Goal: Entertainment & Leisure: Consume media (video, audio)

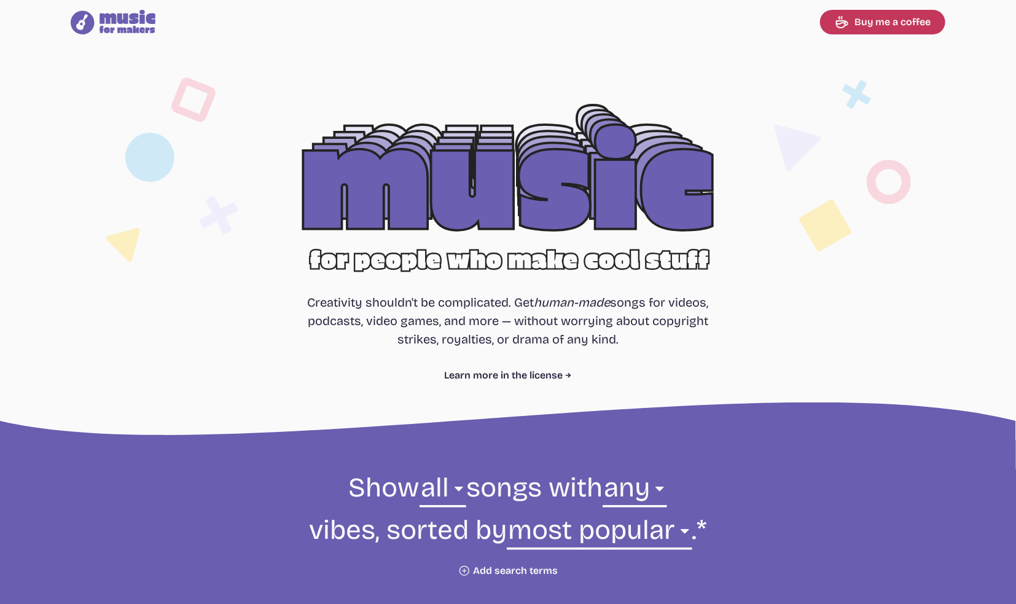
select select "most popular"
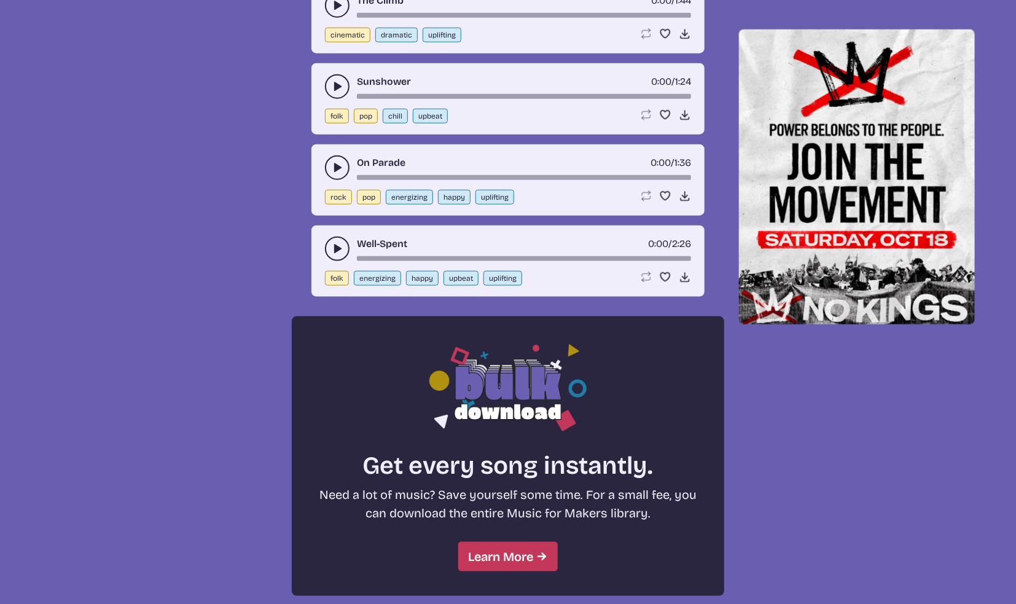
scroll to position [737, 0]
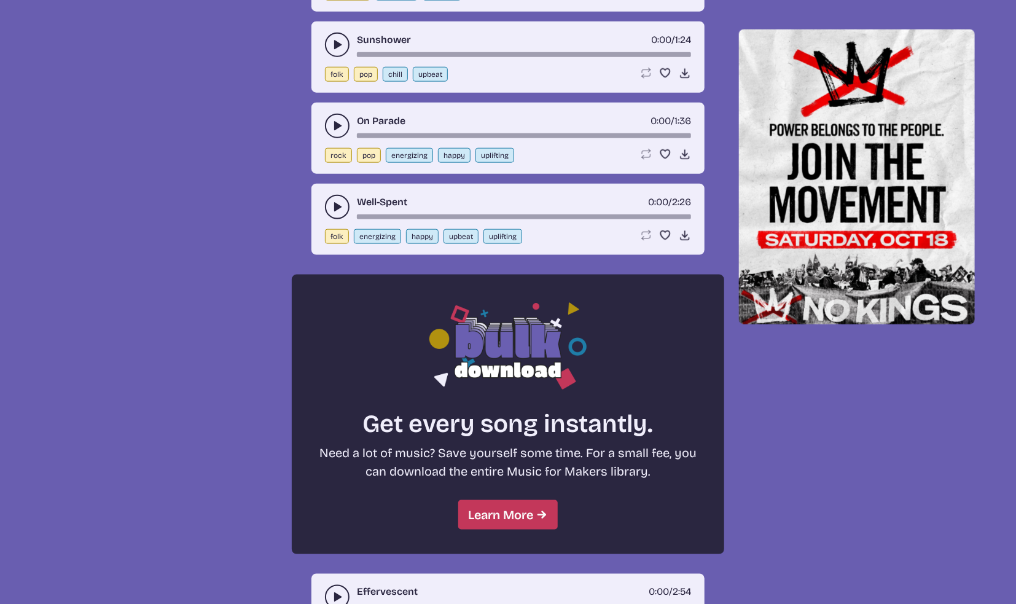
click at [334, 207] on use "play-pause toggle" at bounding box center [337, 207] width 12 height 12
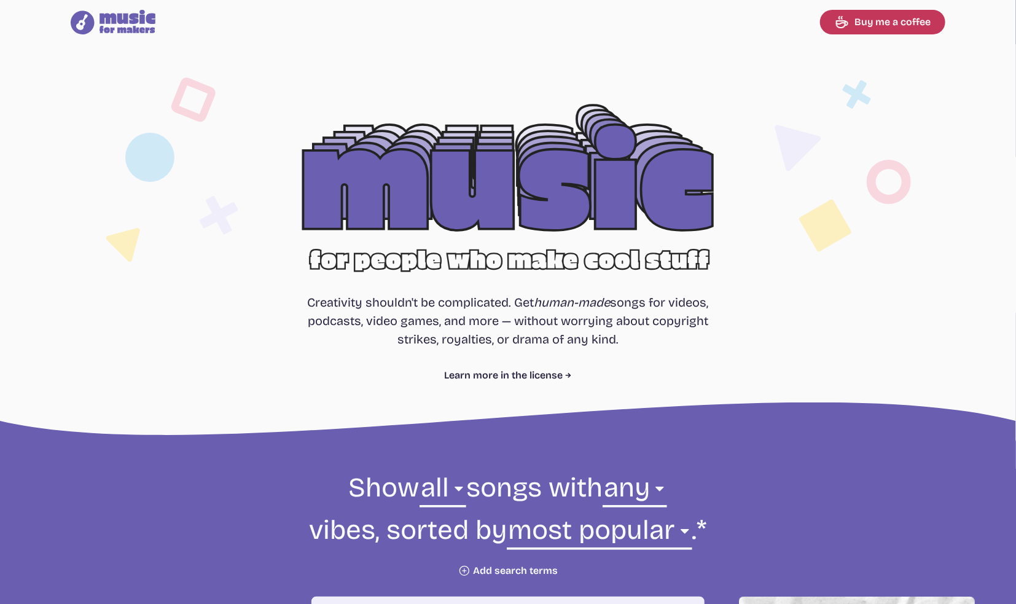
scroll to position [0, 0]
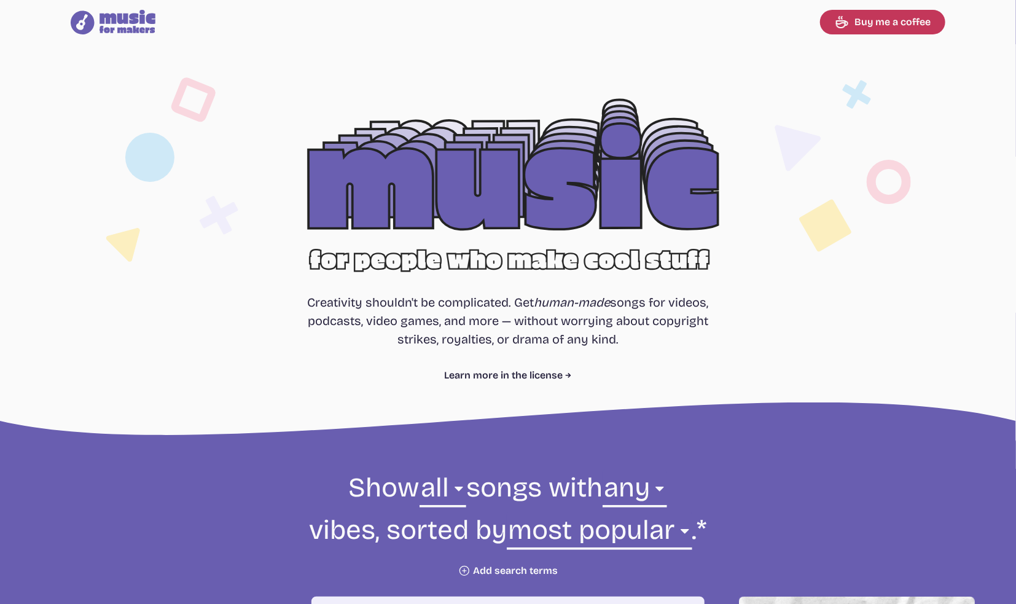
click at [639, 177] on div at bounding box center [508, 198] width 786 height 249
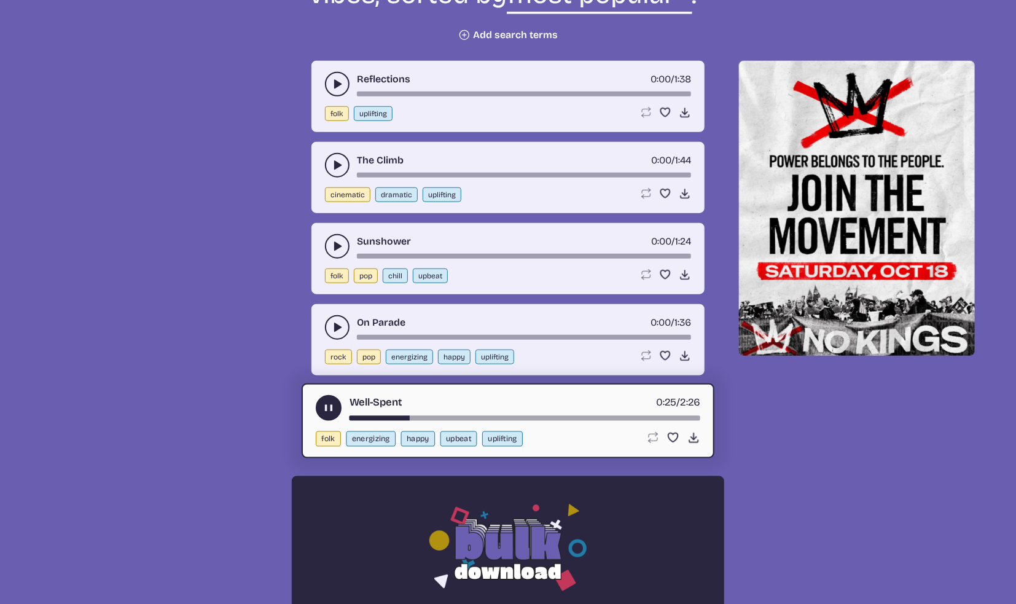
scroll to position [553, 0]
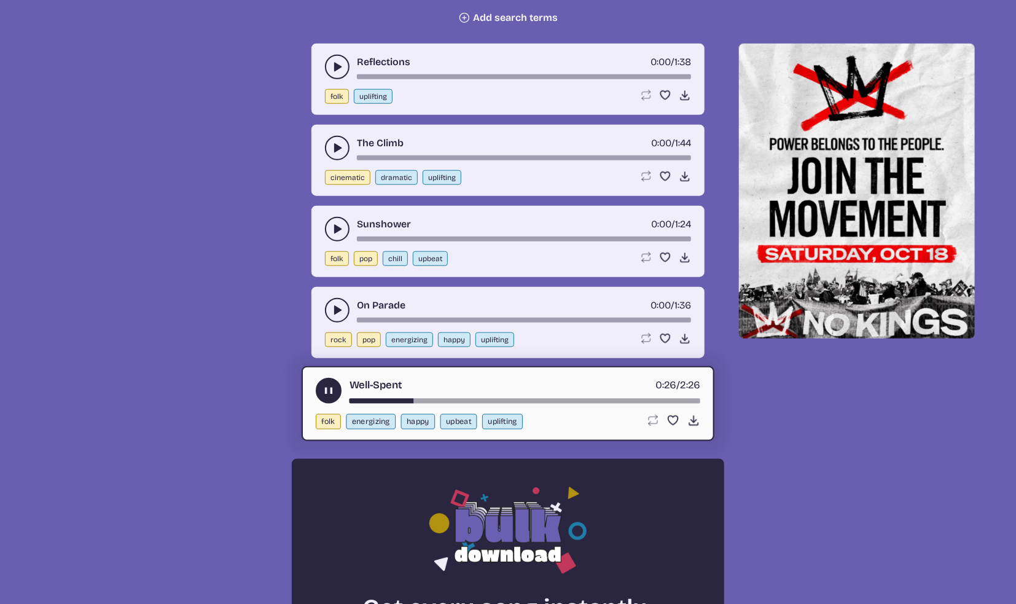
click at [502, 399] on div "song-time-bar" at bounding box center [524, 401] width 351 height 5
click at [644, 394] on div "Well-Spent 1:03 / 2:26" at bounding box center [508, 391] width 384 height 26
click at [671, 392] on div "Well-Spent 1:04 / 2:26" at bounding box center [508, 391] width 384 height 26
click at [673, 394] on div "Well-Spent 1:04 / 2:26" at bounding box center [508, 391] width 384 height 26
click at [673, 399] on div "song-time-bar" at bounding box center [524, 401] width 351 height 5
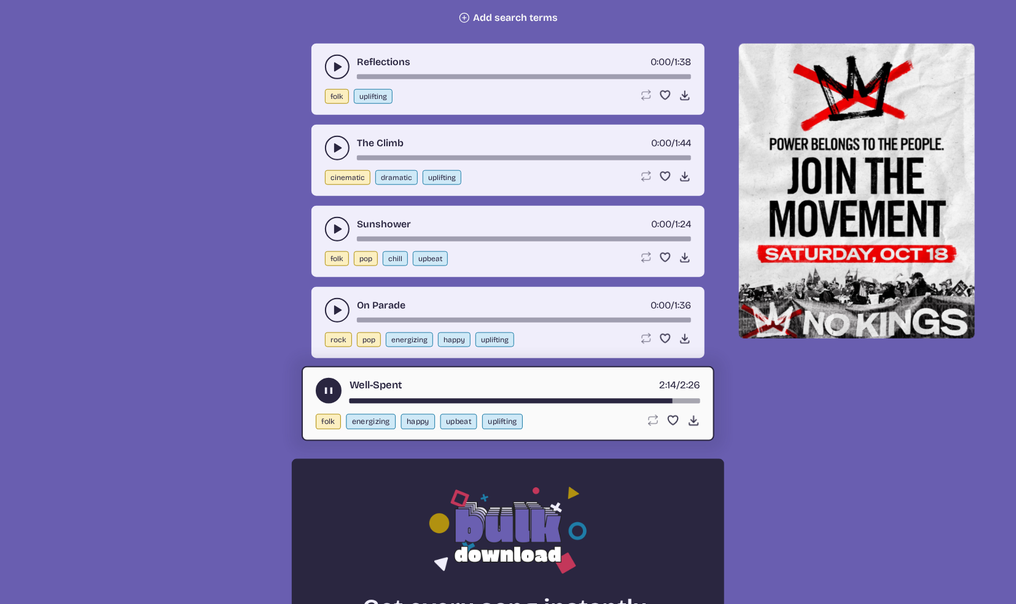
click at [673, 399] on div "song-time-bar" at bounding box center [524, 401] width 351 height 5
click at [660, 399] on div "song-time-bar" at bounding box center [524, 401] width 351 height 5
click at [644, 399] on div "song-time-bar" at bounding box center [524, 401] width 351 height 5
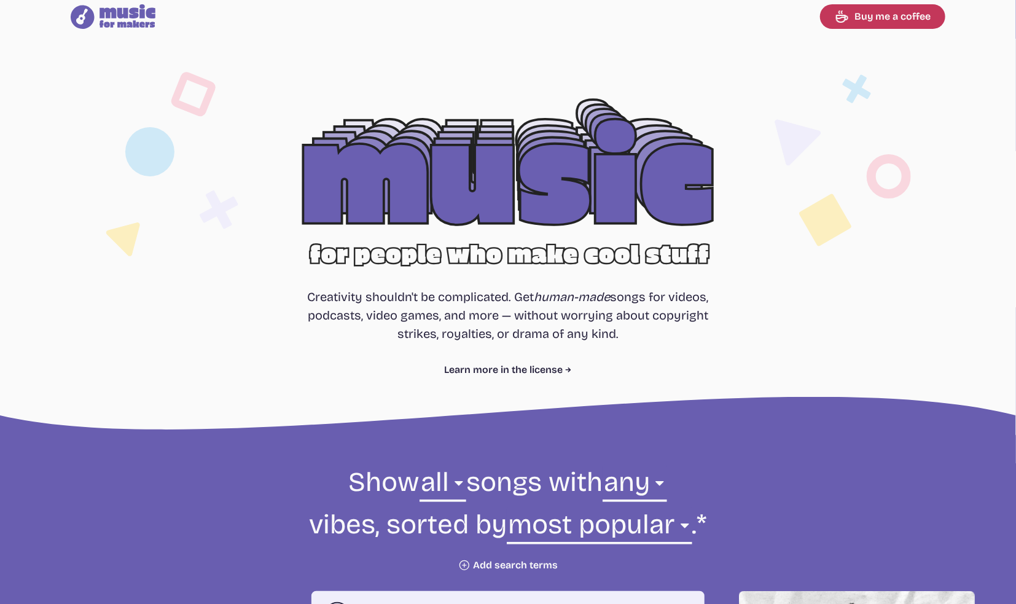
scroll to position [0, 0]
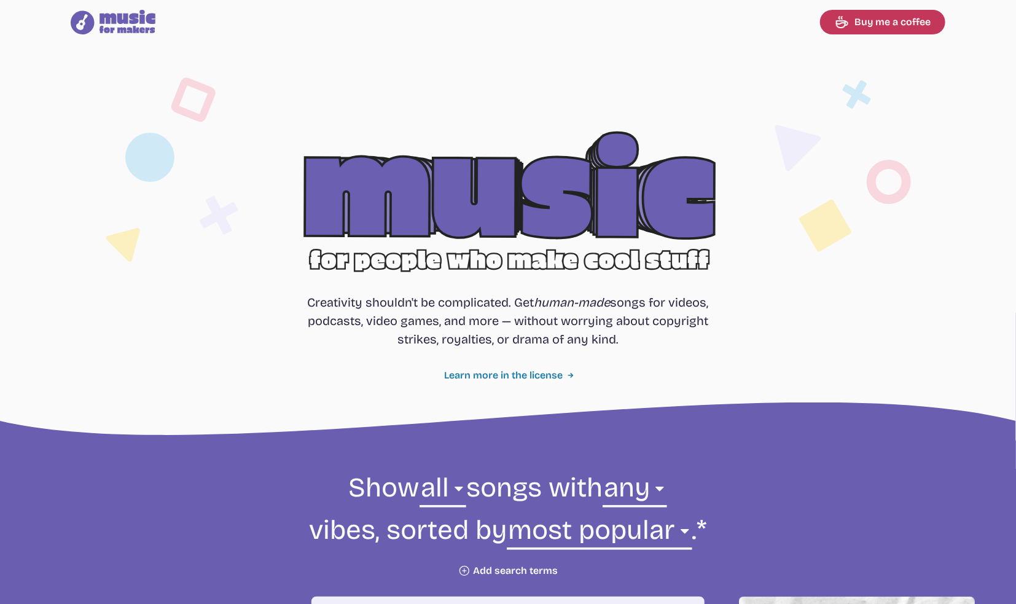
click at [553, 376] on link "Learn more in the license" at bounding box center [508, 375] width 127 height 15
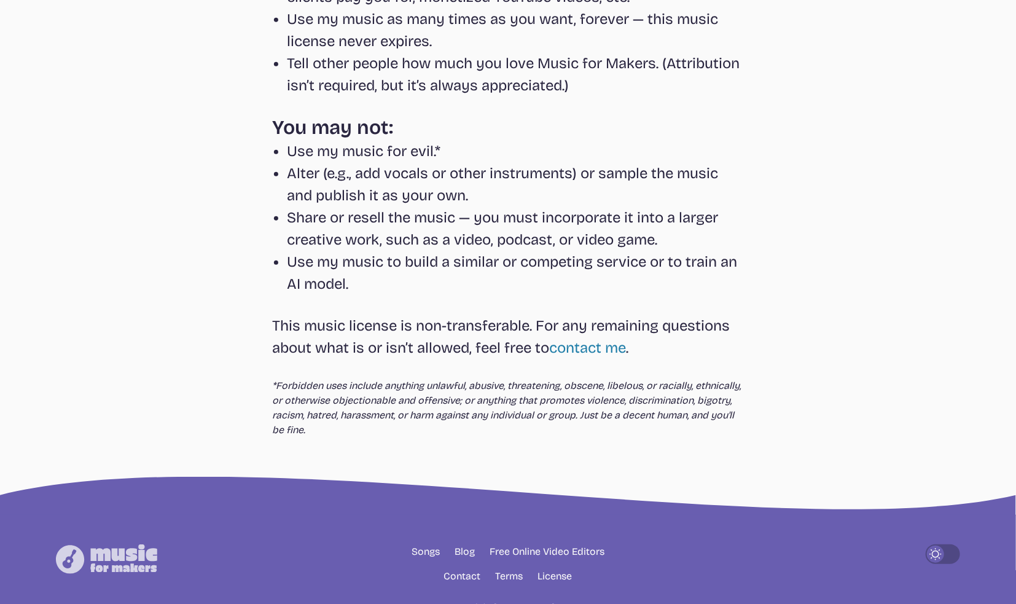
scroll to position [369, 0]
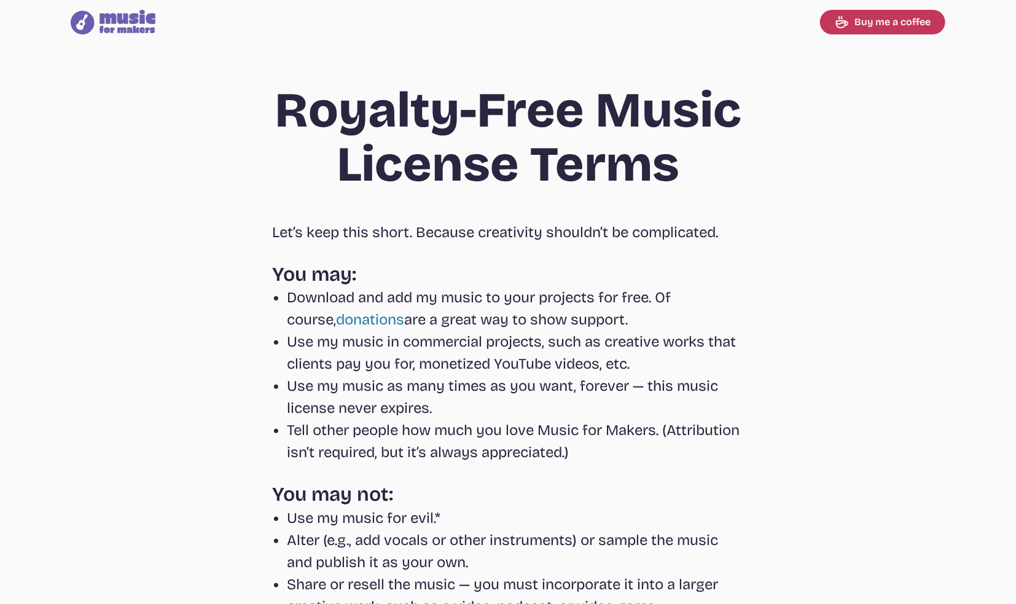
select select "most popular"
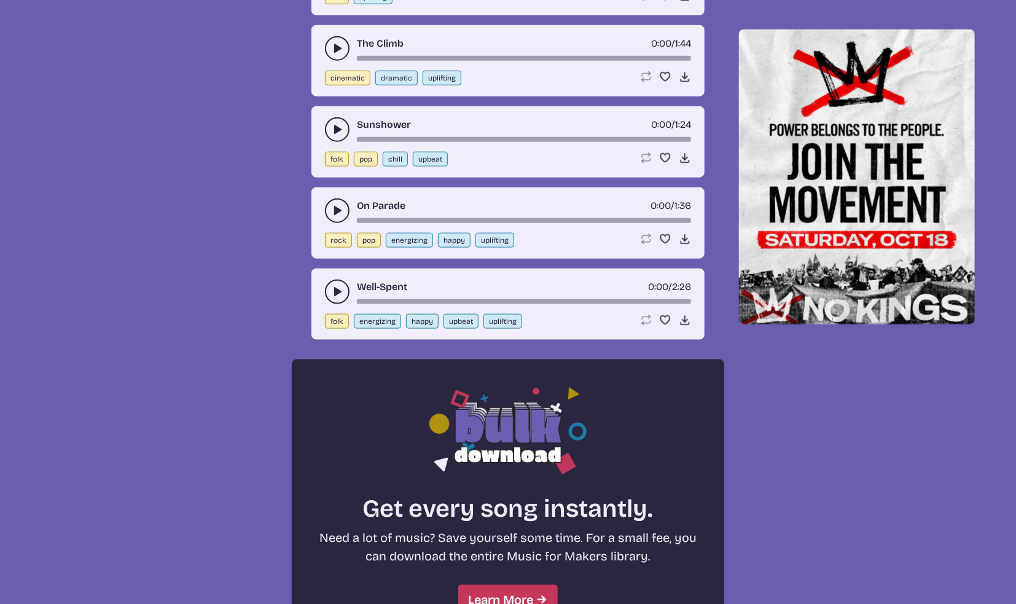
scroll to position [614, 0]
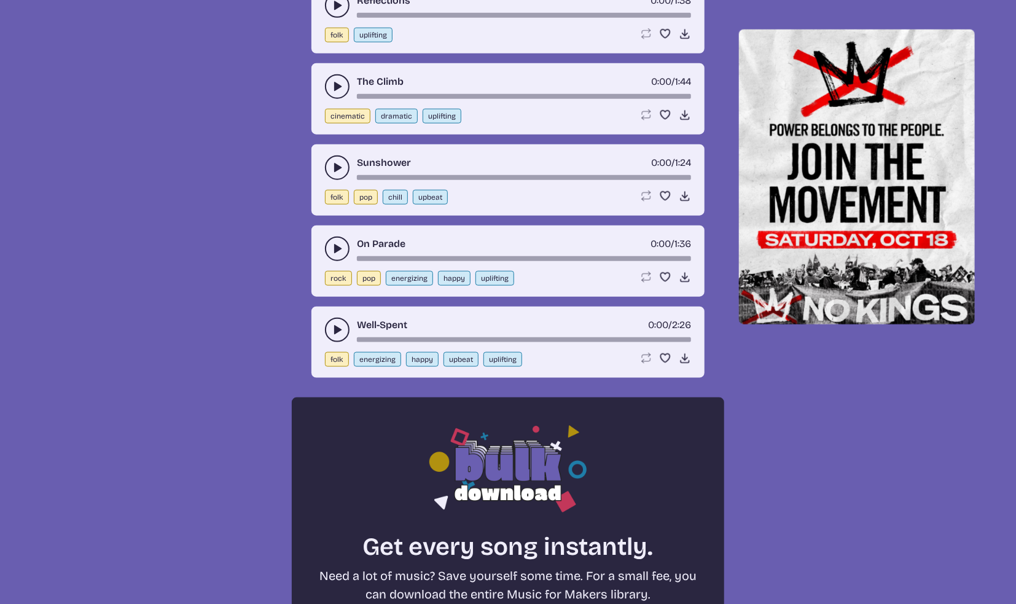
click at [332, 244] on icon "play-pause toggle" at bounding box center [337, 249] width 12 height 12
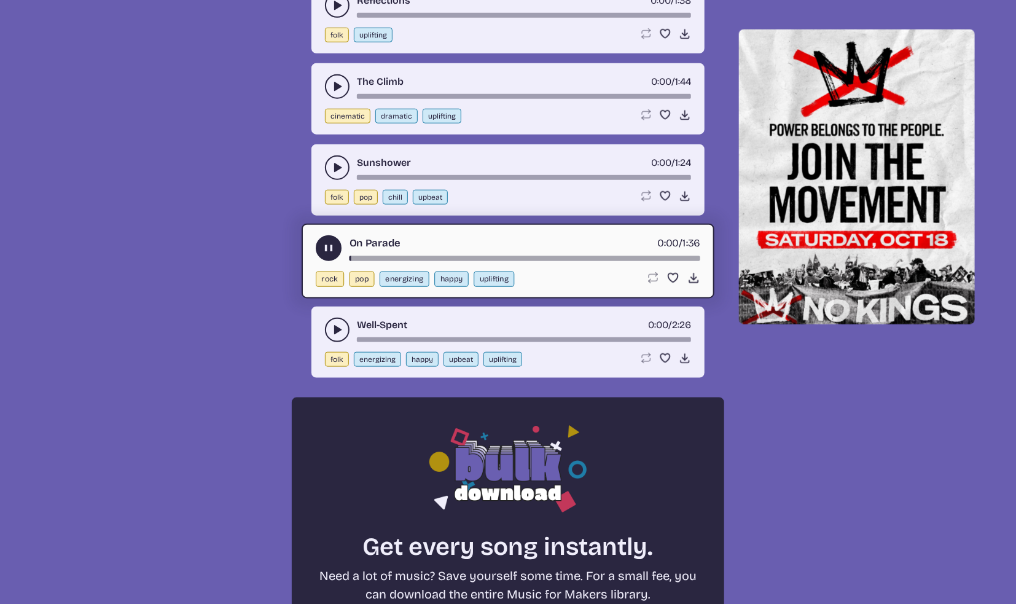
click at [663, 256] on div "song-time-bar" at bounding box center [524, 258] width 351 height 5
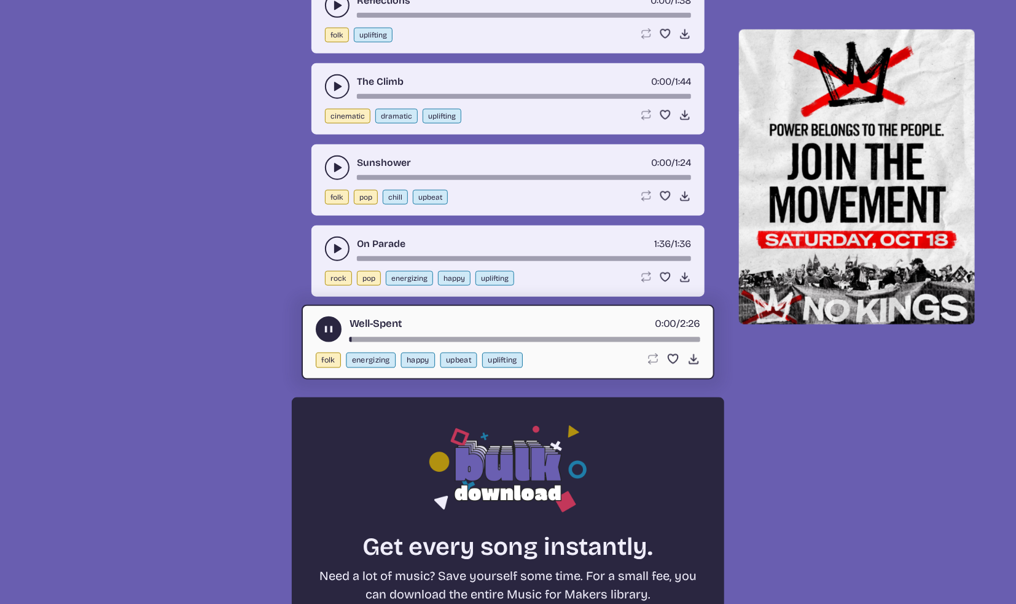
click at [662, 337] on div "song-time-bar" at bounding box center [524, 339] width 351 height 5
click at [674, 337] on div "song-time-bar" at bounding box center [524, 339] width 351 height 5
click at [337, 166] on use "play-pause toggle" at bounding box center [337, 168] width 12 height 12
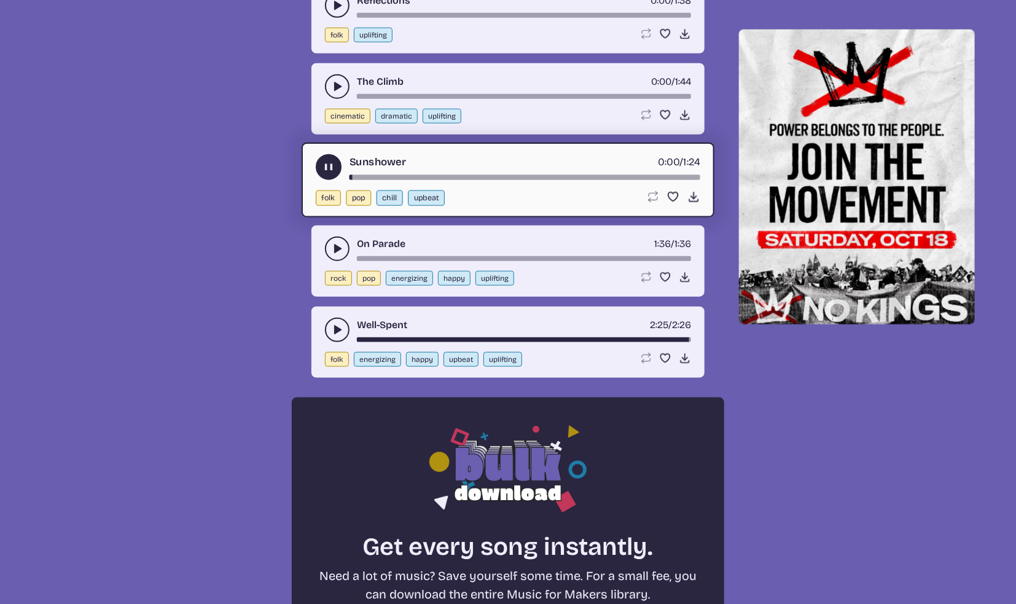
click at [658, 180] on div "Sunshower 0:00 / 1:24 folk pop chill upbeat Loop song Loop this song. Favorite …" at bounding box center [508, 179] width 413 height 75
click at [658, 175] on div "song-time-bar" at bounding box center [524, 177] width 351 height 5
click at [649, 175] on div "song-time-bar" at bounding box center [524, 177] width 351 height 5
click at [329, 90] on button "play-pause toggle" at bounding box center [337, 86] width 25 height 25
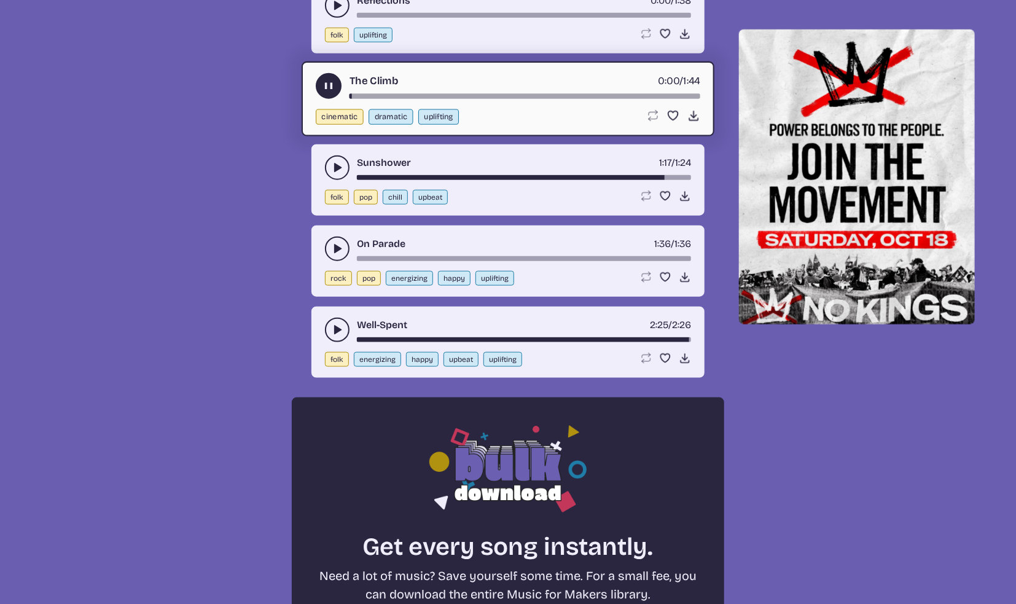
drag, startPoint x: 650, startPoint y: 95, endPoint x: 661, endPoint y: 95, distance: 10.4
click at [653, 95] on div "song-time-bar" at bounding box center [524, 96] width 351 height 5
click at [666, 95] on div "song-time-bar" at bounding box center [524, 96] width 351 height 5
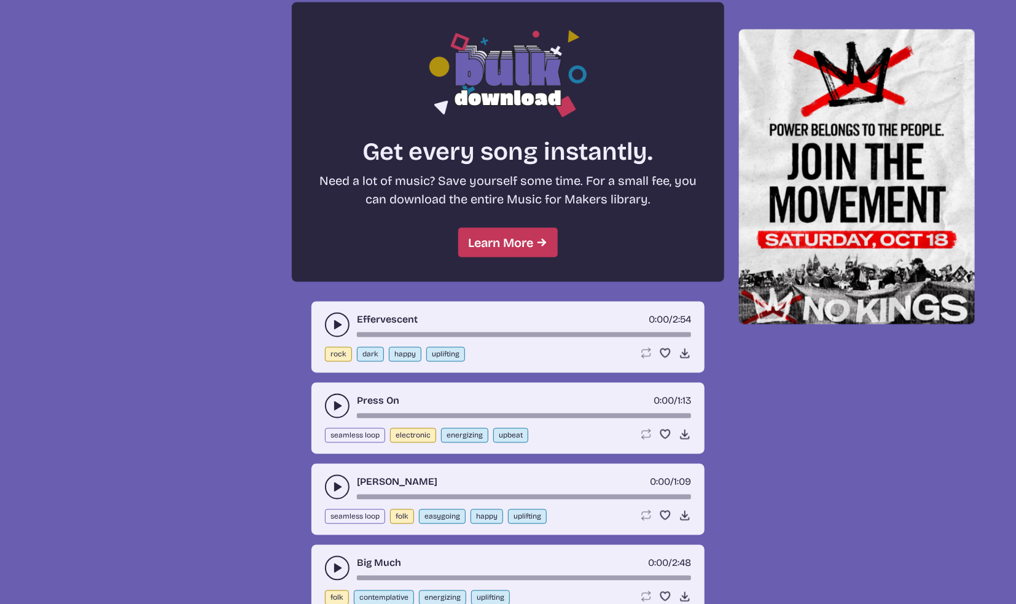
scroll to position [1044, 0]
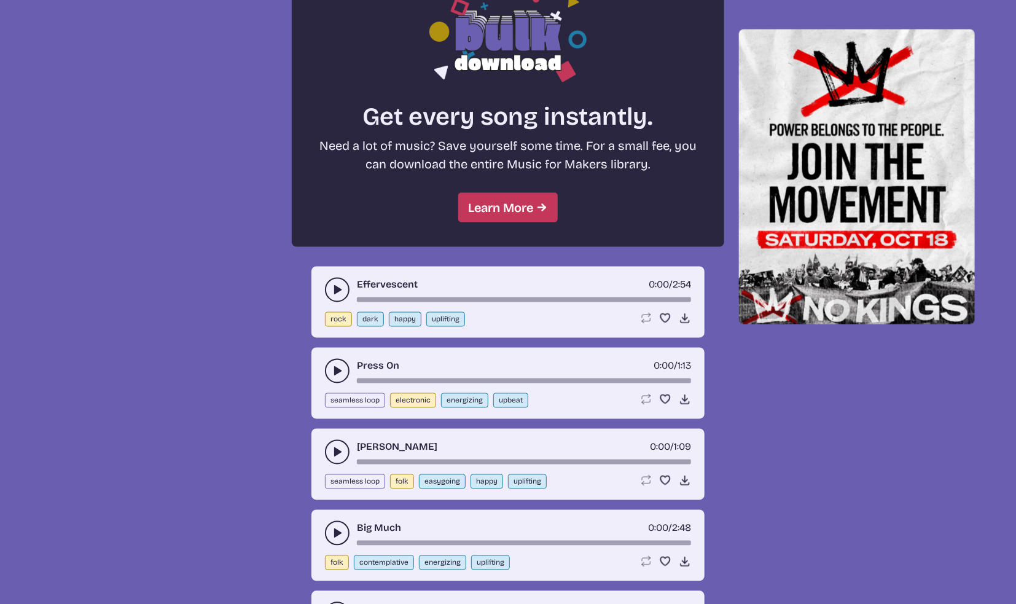
click at [326, 283] on button "play-pause toggle" at bounding box center [337, 290] width 25 height 25
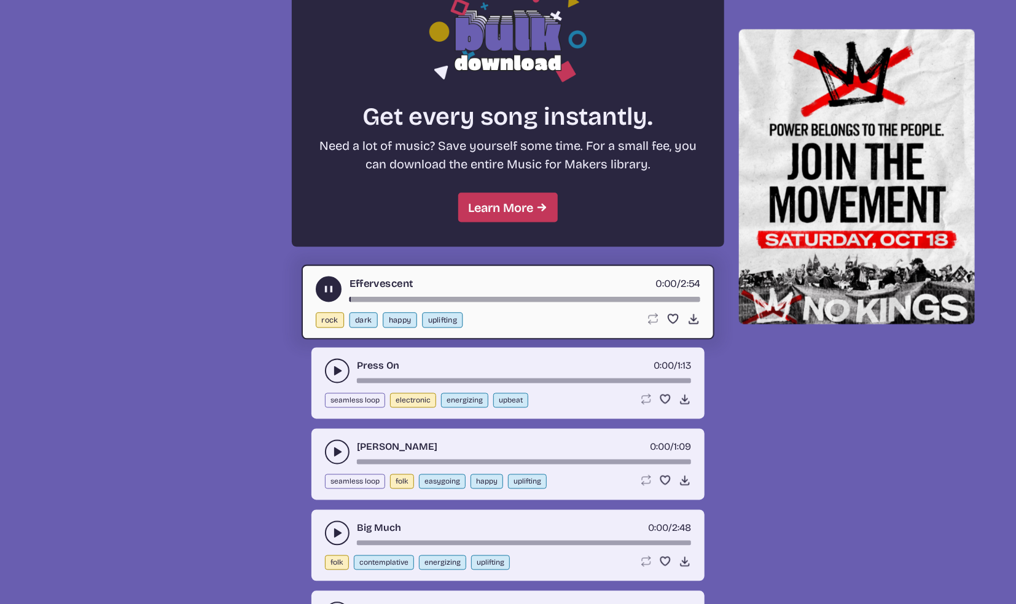
click at [663, 297] on div "song-time-bar" at bounding box center [524, 299] width 351 height 5
click at [689, 298] on div "song-time-bar" at bounding box center [524, 299] width 351 height 5
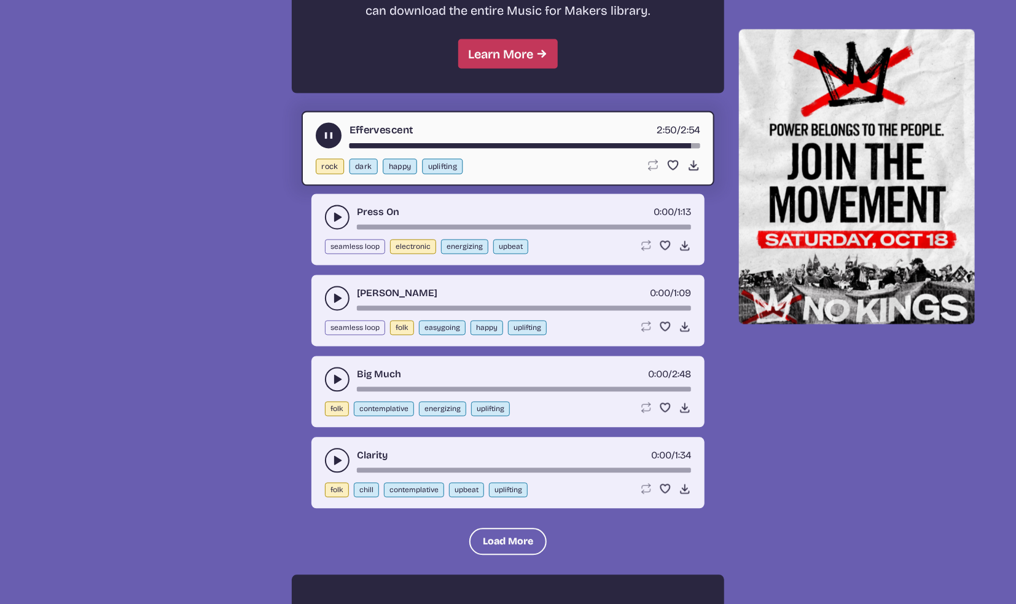
scroll to position [1228, 0]
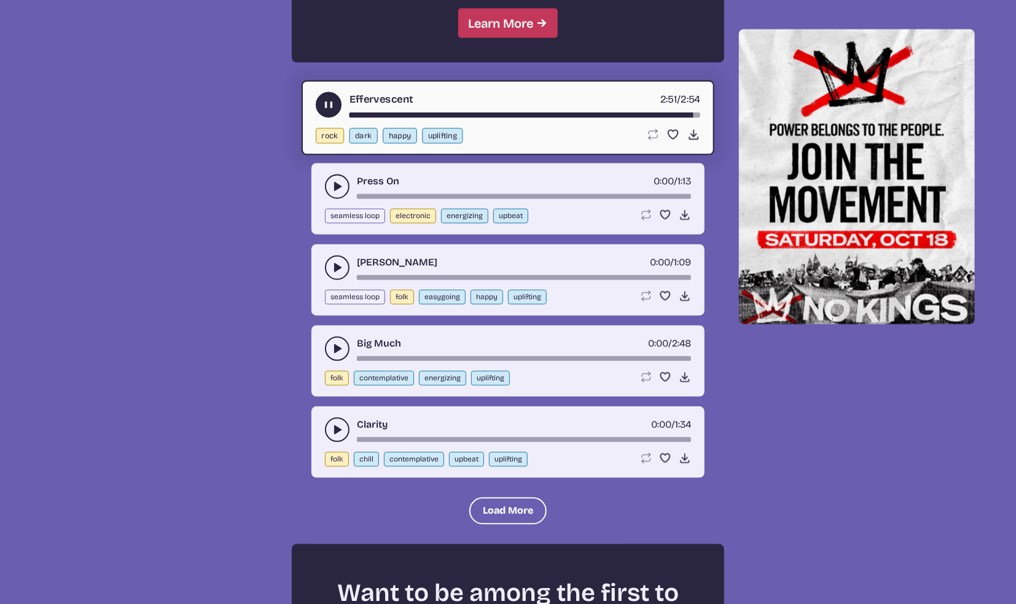
click at [332, 265] on icon "play-pause toggle" at bounding box center [337, 268] width 12 height 12
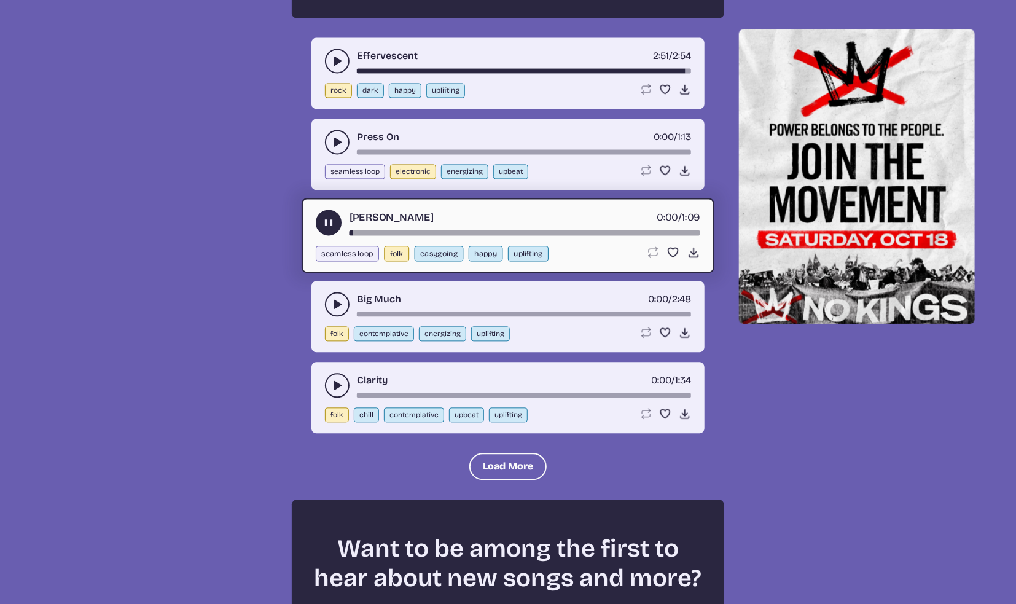
scroll to position [1413, 0]
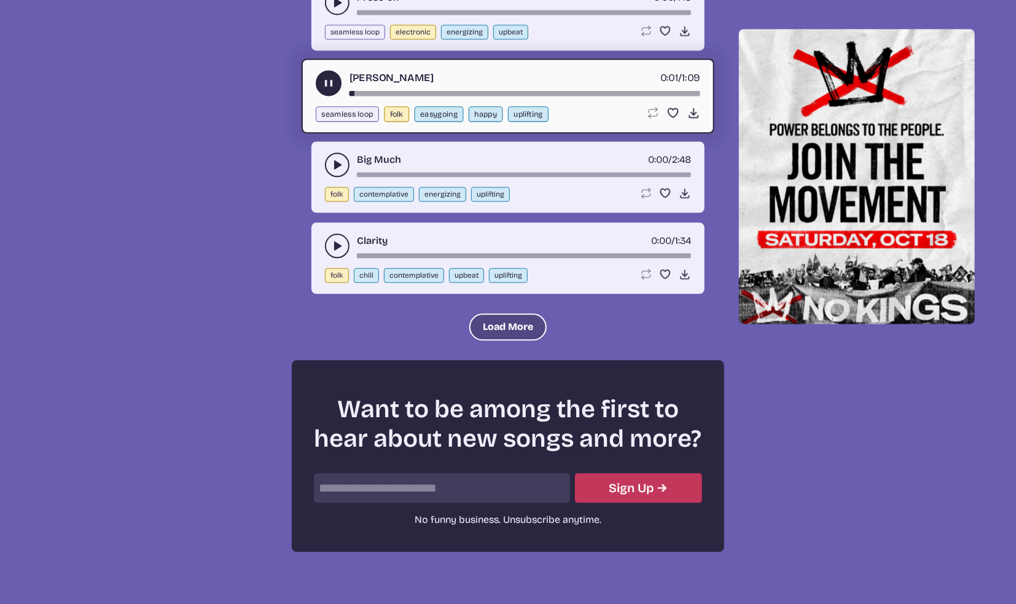
click at [512, 316] on button "Load More" at bounding box center [507, 326] width 77 height 27
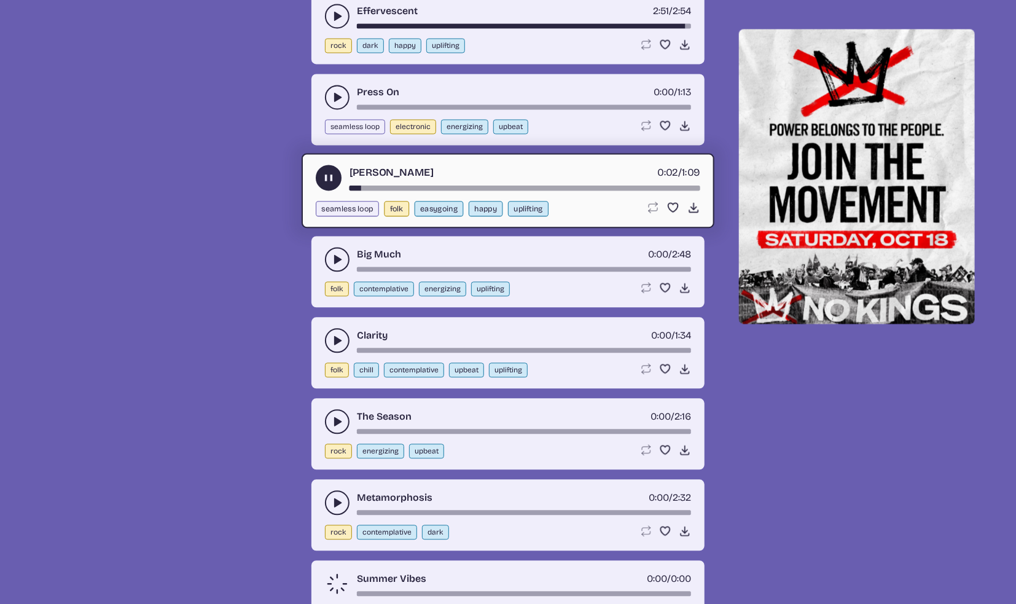
scroll to position [1290, 0]
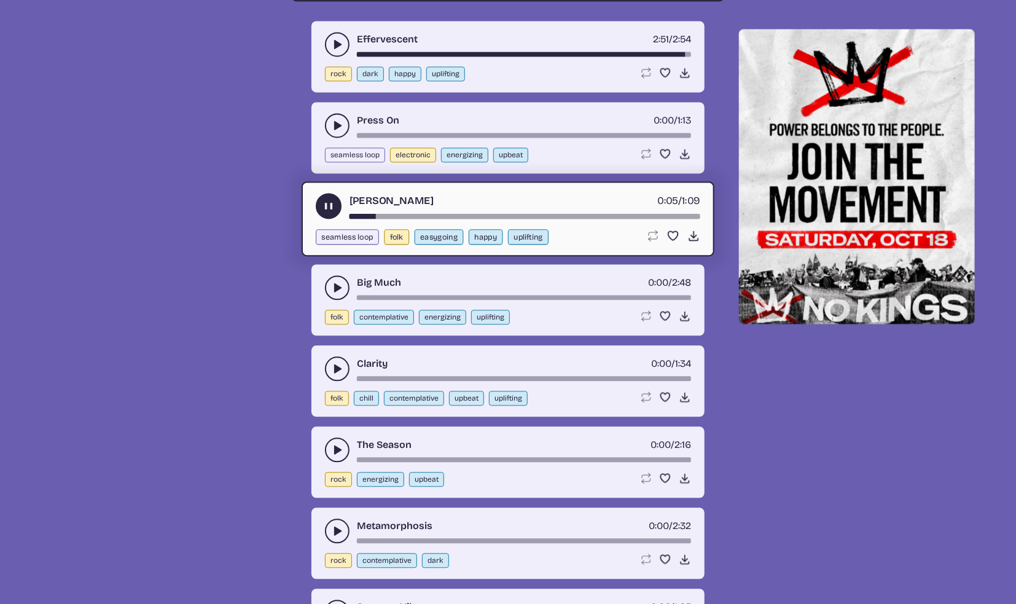
click at [682, 206] on div "[PERSON_NAME] 0:05 / 1:09" at bounding box center [508, 206] width 384 height 26
click at [682, 208] on div "[PERSON_NAME] 0:05 / 1:09" at bounding box center [508, 206] width 384 height 26
click at [684, 214] on div "song-time-bar" at bounding box center [524, 216] width 351 height 5
click at [656, 214] on div "song-time-bar" at bounding box center [524, 216] width 351 height 5
click at [684, 214] on div "song-time-bar" at bounding box center [524, 216] width 351 height 5
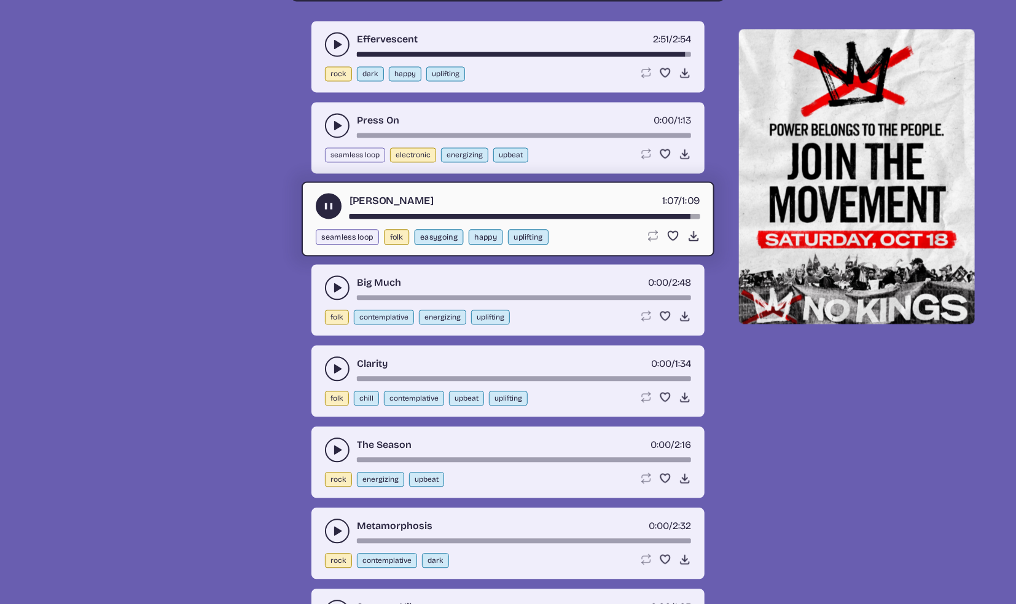
click at [644, 295] on div "song-time-bar" at bounding box center [524, 297] width 334 height 5
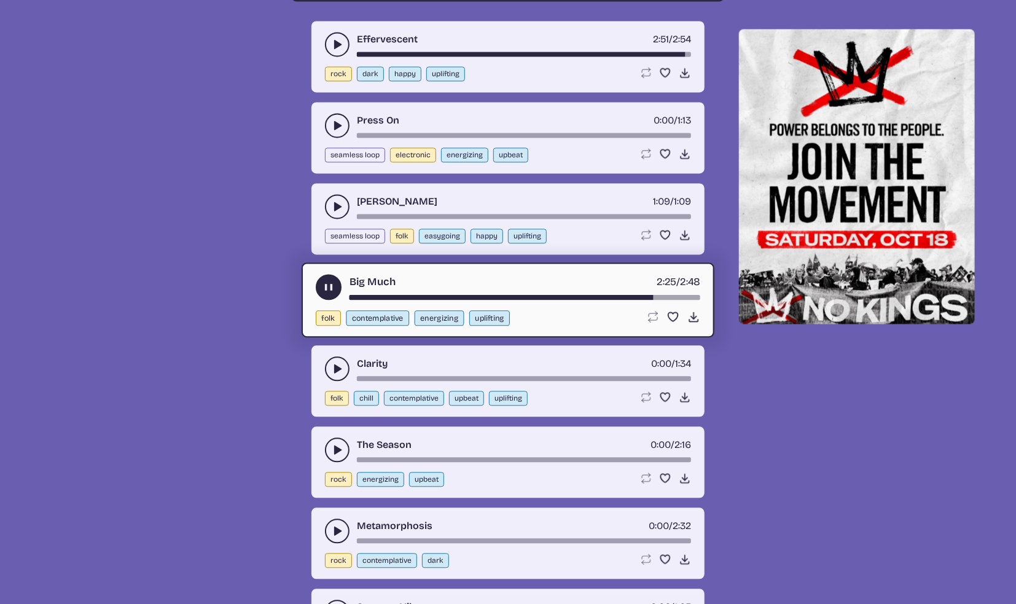
click at [668, 295] on div "song-time-bar" at bounding box center [524, 297] width 351 height 5
click at [685, 295] on div "song-time-bar" at bounding box center [524, 297] width 351 height 5
click at [652, 295] on div "song-time-bar" at bounding box center [524, 297] width 351 height 5
click at [647, 376] on div "song-time-bar" at bounding box center [524, 378] width 334 height 5
click at [322, 281] on icon "play-pause toggle" at bounding box center [328, 287] width 13 height 13
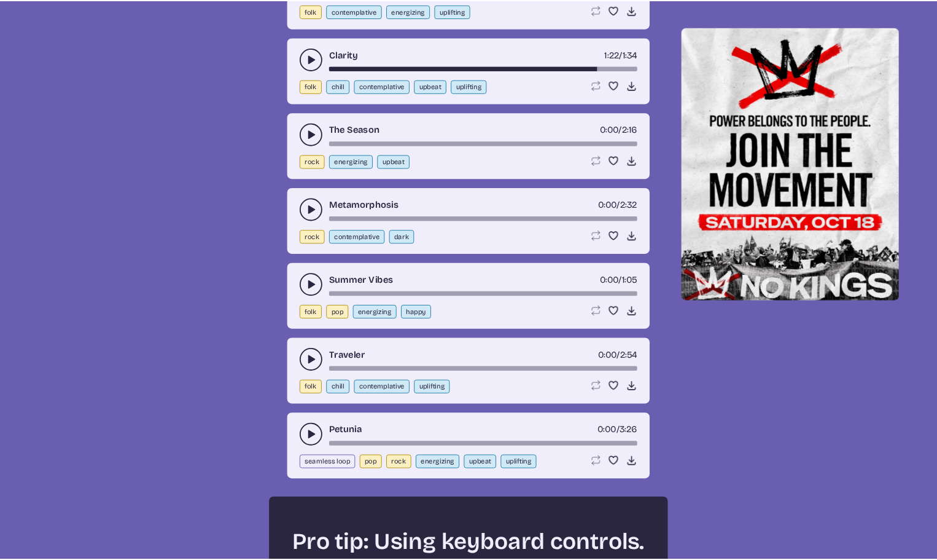
scroll to position [1597, 0]
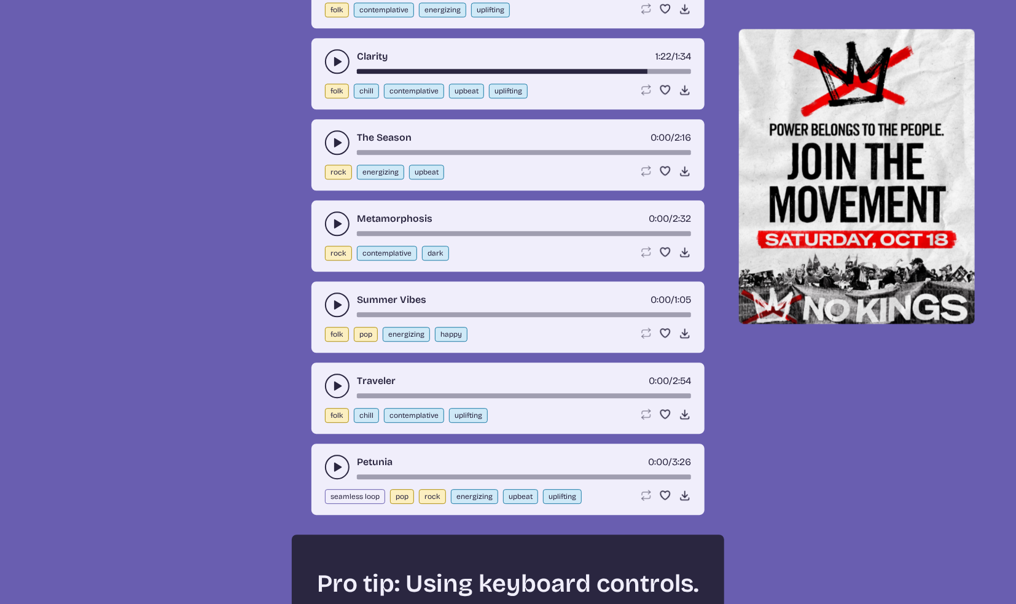
click at [644, 231] on div "song-time-bar" at bounding box center [524, 233] width 334 height 5
click at [323, 219] on div "Metamorphosis 0:00 / 2:32 rock contemplative dark Loop song Loop this song. Fav…" at bounding box center [507, 235] width 393 height 71
click at [334, 219] on icon "play-pause toggle" at bounding box center [337, 223] width 12 height 12
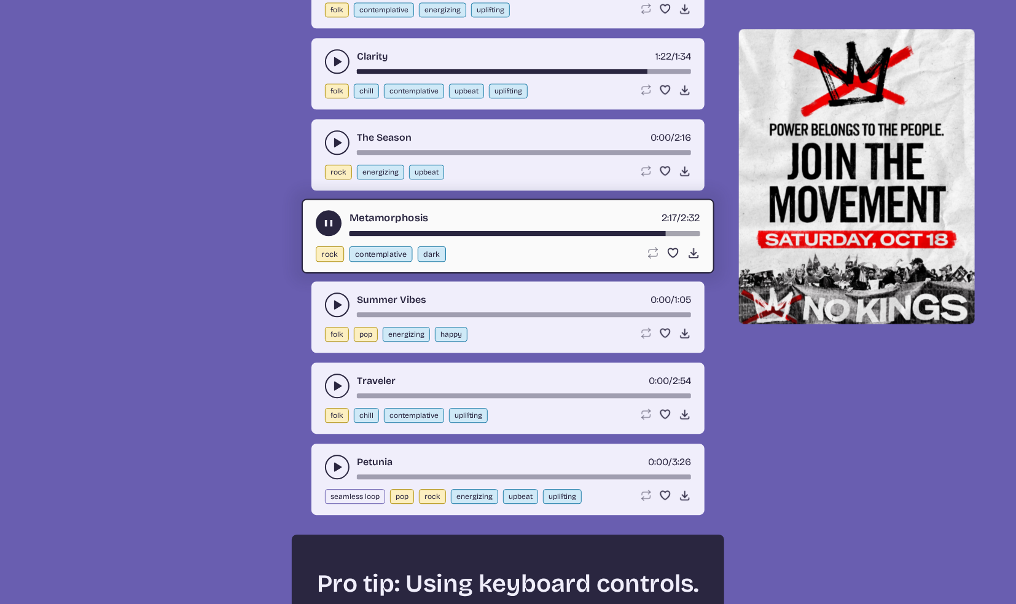
click at [308, 211] on div "Metamorphosis 2:17 / 2:32 rock contemplative dark Loop song Loop this song. Fav…" at bounding box center [508, 235] width 413 height 75
click at [333, 217] on use "play-pause toggle" at bounding box center [328, 223] width 13 height 13
